Goal: Task Accomplishment & Management: Manage account settings

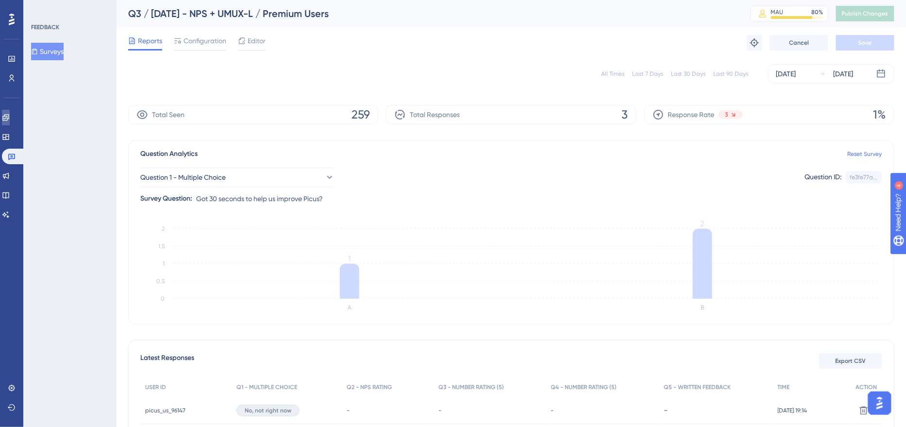
click at [9, 118] on icon at bounding box center [5, 117] width 6 height 6
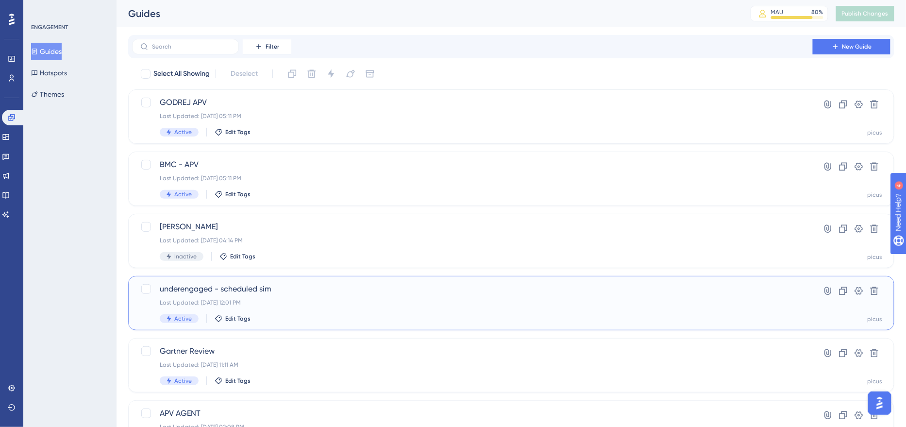
click at [298, 291] on span "underengaged - scheduled sim" at bounding box center [472, 289] width 625 height 12
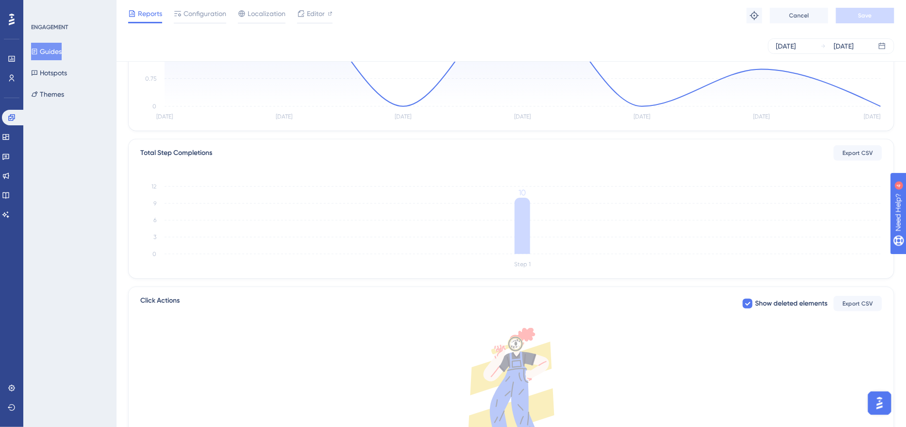
scroll to position [35, 0]
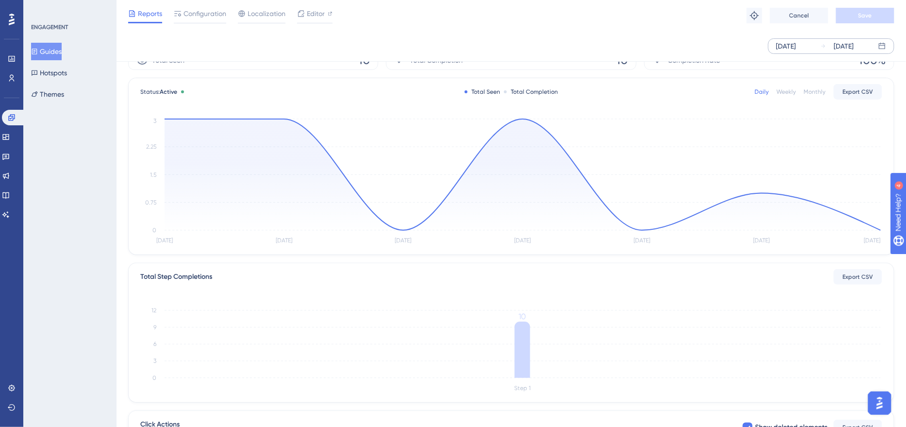
click at [796, 51] on div "[DATE] [DATE]" at bounding box center [831, 46] width 126 height 16
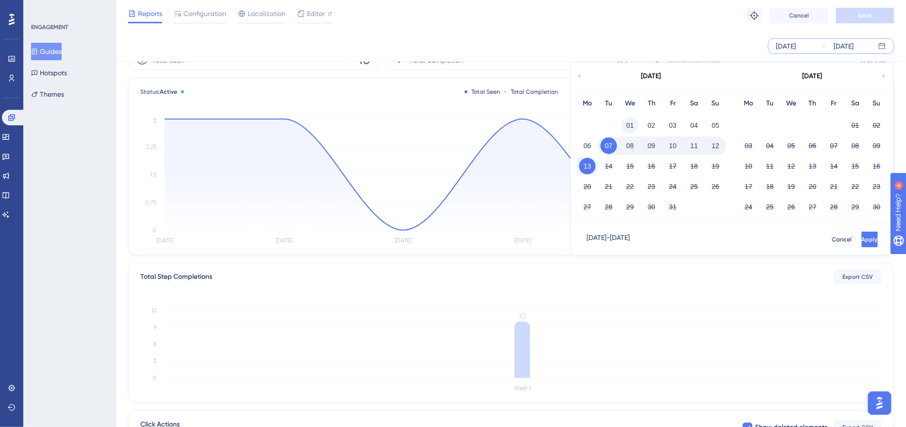
click at [631, 121] on button "01" at bounding box center [630, 125] width 17 height 17
click at [860, 243] on button "Apply" at bounding box center [869, 240] width 18 height 16
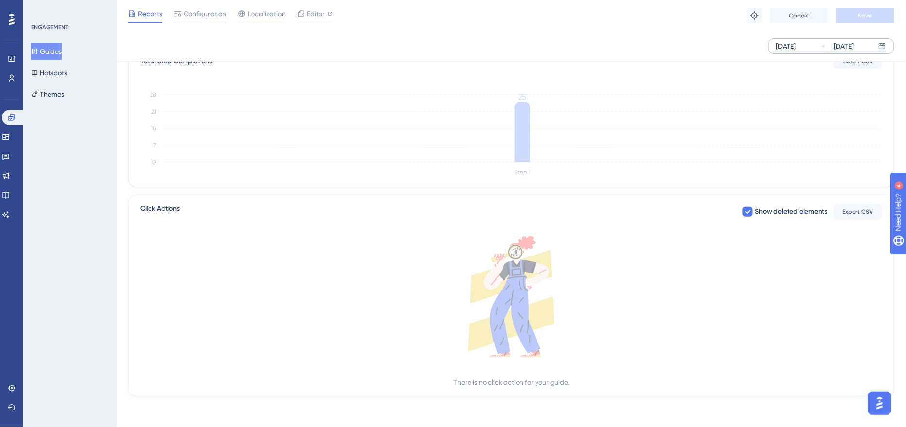
scroll to position [0, 0]
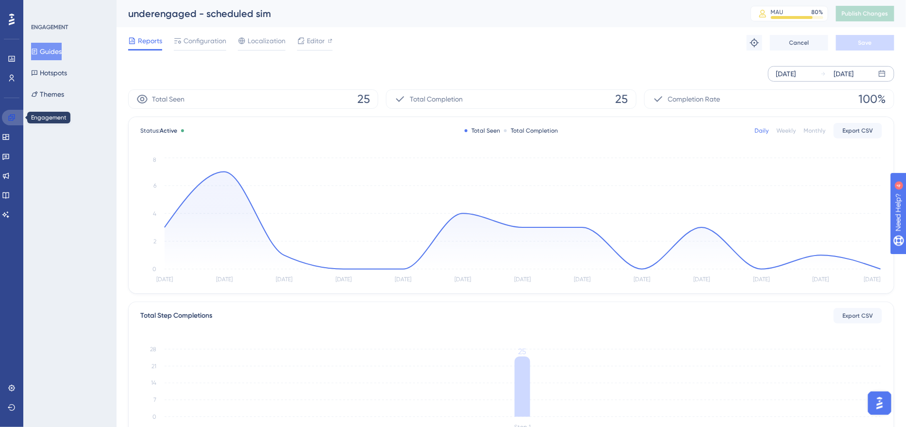
click at [10, 120] on icon at bounding box center [12, 118] width 8 height 8
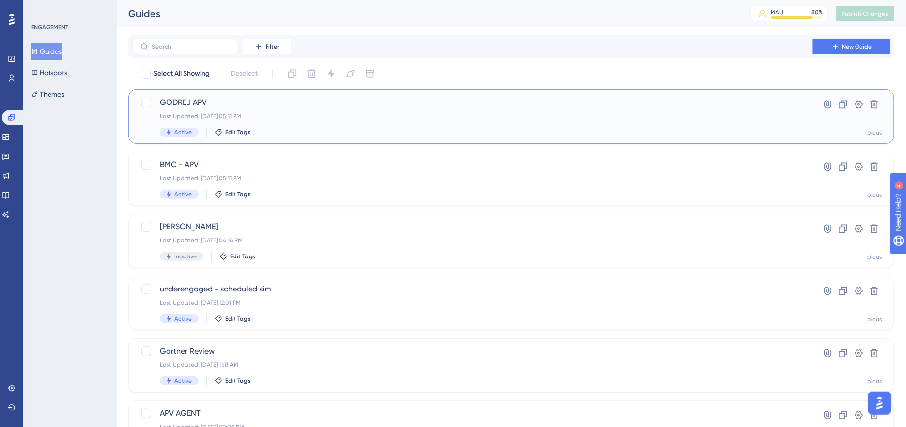
click at [286, 119] on div "Last Updated: [DATE] 05:11 PM" at bounding box center [472, 116] width 625 height 8
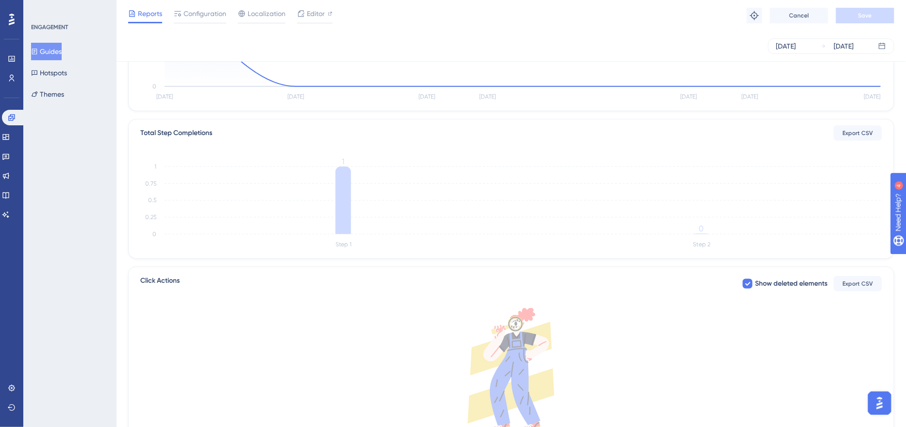
scroll to position [251, 0]
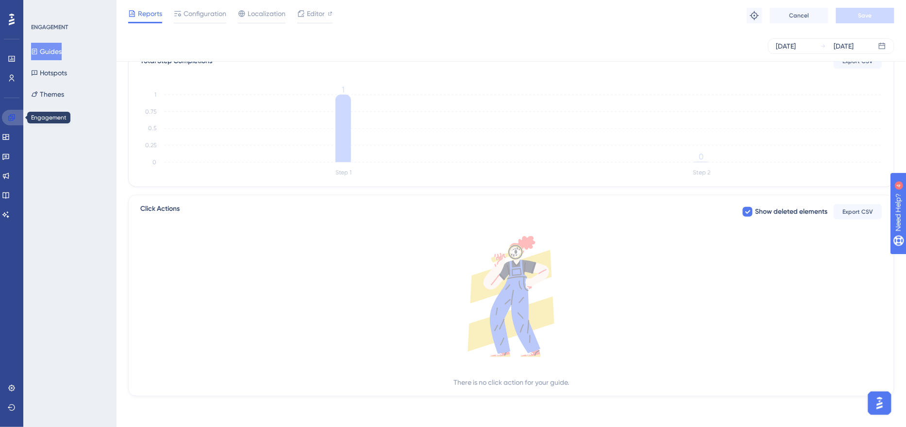
click at [14, 114] on icon at bounding box center [11, 117] width 6 height 6
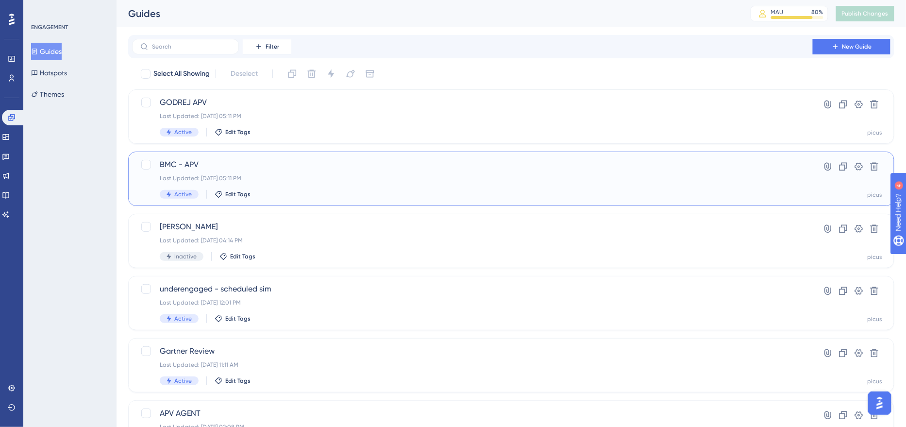
click at [296, 187] on div "BMC - APV Last Updated: [DATE] 05:11 PM Active Edit Tags" at bounding box center [472, 179] width 625 height 40
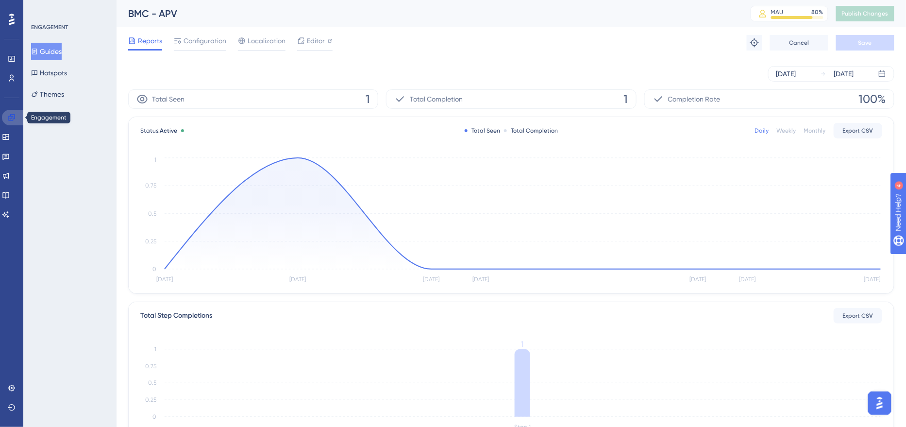
click at [14, 119] on icon at bounding box center [12, 118] width 8 height 8
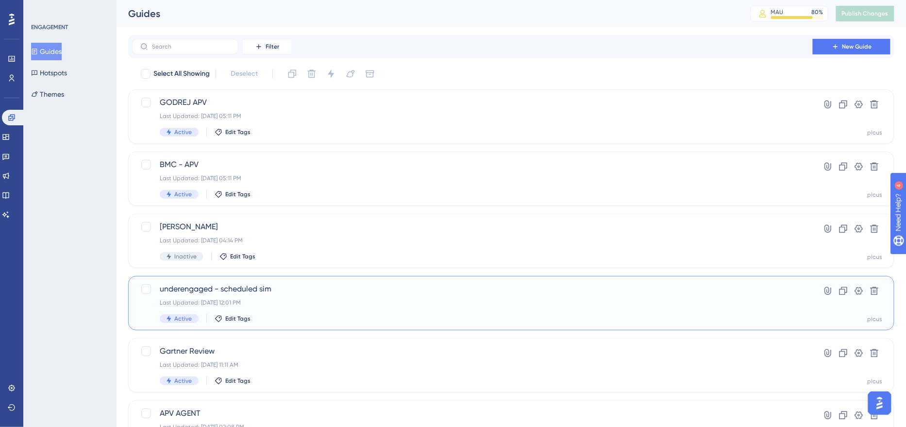
click at [323, 299] on div "Last Updated: [DATE] 12:01 PM" at bounding box center [472, 303] width 625 height 8
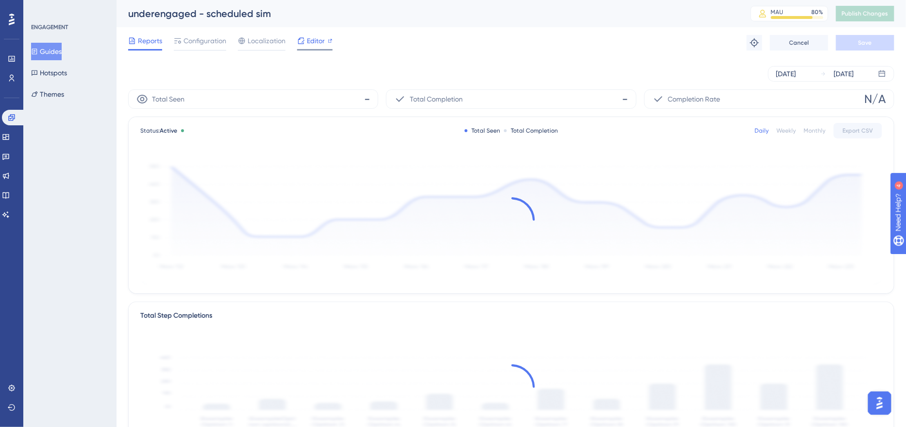
click at [309, 42] on span "Editor" at bounding box center [316, 41] width 18 height 12
